Goal: Information Seeking & Learning: Learn about a topic

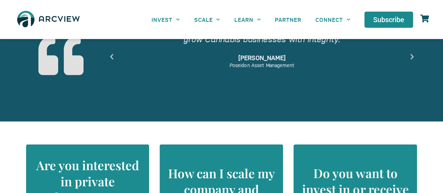
scroll to position [559, 0]
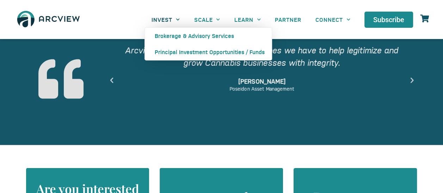
click at [168, 23] on link "INVEST" at bounding box center [165, 20] width 42 height 16
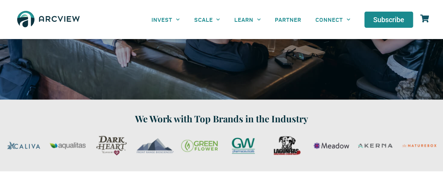
scroll to position [210, 0]
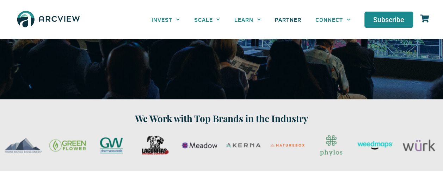
click at [289, 21] on link "PARTNER" at bounding box center [288, 20] width 40 height 16
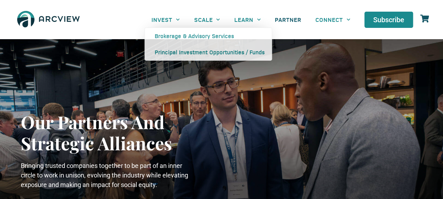
click at [64, 16] on img at bounding box center [48, 19] width 69 height 25
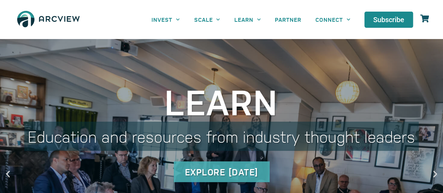
click at [222, 165] on div "Explore Today" at bounding box center [222, 172] width 96 height 21
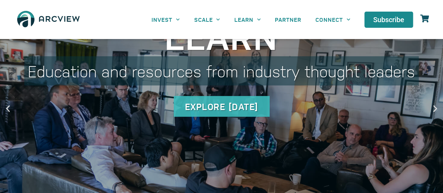
scroll to position [70, 0]
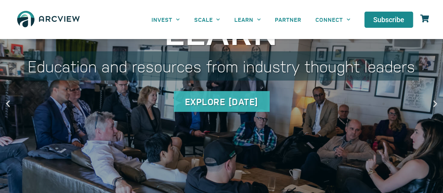
click at [430, 104] on link "Learn Education and resources from industry thought leaders Explore Today" at bounding box center [221, 104] width 443 height 270
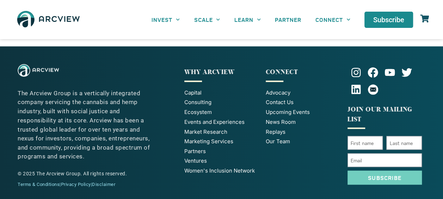
scroll to position [554, 0]
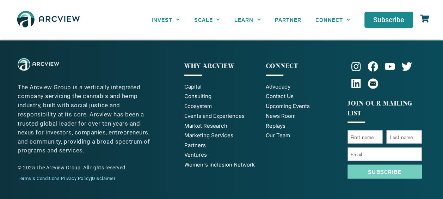
click at [201, 145] on span "Partners" at bounding box center [194, 145] width 21 height 8
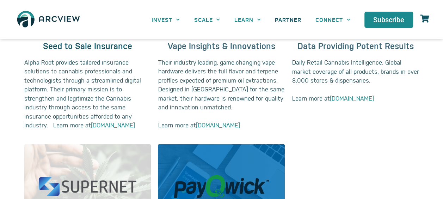
scroll to position [423, 0]
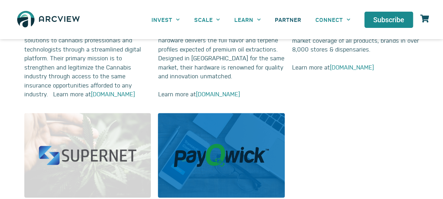
click at [418, 83] on div "Data Providing Potent Results Daily Retail Cannabis Intelligence. Global market…" at bounding box center [355, 9] width 134 height 186
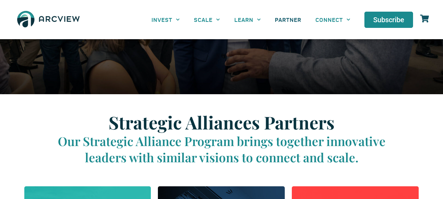
scroll to position [169, 0]
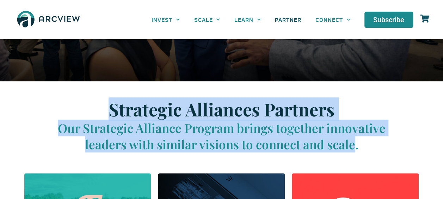
drag, startPoint x: 355, startPoint y: 145, endPoint x: 113, endPoint y: 112, distance: 243.8
click at [113, 112] on div "Strategic Alliances Partners Our Strategic Alliance Program brings together inn…" at bounding box center [221, 125] width 352 height 53
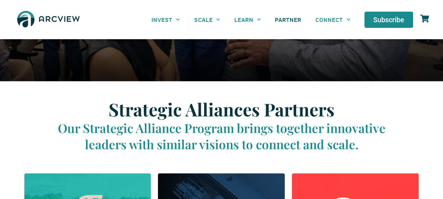
click at [361, 148] on p "Our Strategic Alliance Program brings together innovative leaders with similar …" at bounding box center [221, 136] width 352 height 32
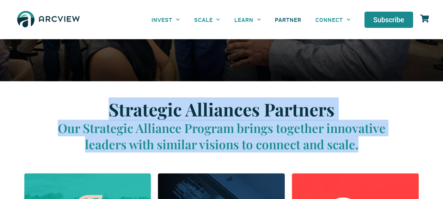
drag, startPoint x: 361, startPoint y: 148, endPoint x: 137, endPoint y: 108, distance: 227.6
click at [137, 108] on div "Strategic Alliances Partners Our Strategic Alliance Program brings together inn…" at bounding box center [221, 125] width 352 height 53
copy div "Strategic Alliances Partners Our Strategic Alliance Program brings together inn…"
